Goal: Task Accomplishment & Management: Manage account settings

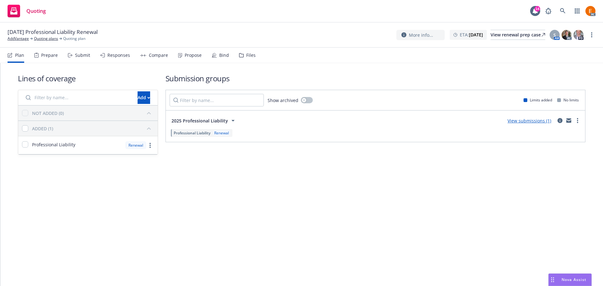
click at [253, 58] on div "Files" at bounding box center [247, 55] width 17 height 15
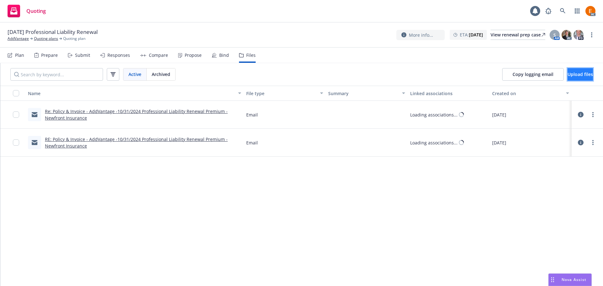
click at [567, 76] on span "Upload files" at bounding box center [579, 74] width 25 height 6
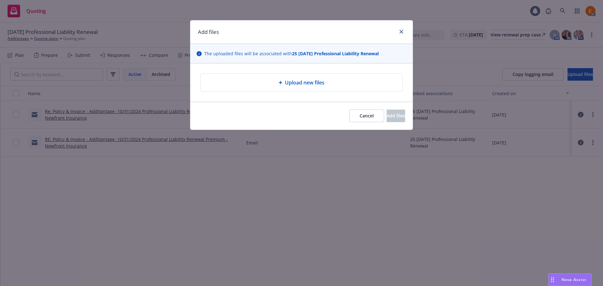
click at [257, 79] on div "Upload new files" at bounding box center [302, 83] width 192 height 8
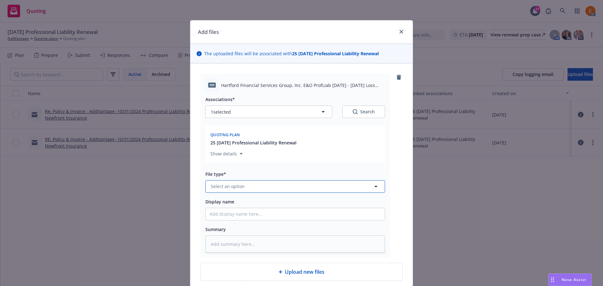
click at [272, 182] on button "Select an option" at bounding box center [295, 186] width 180 height 13
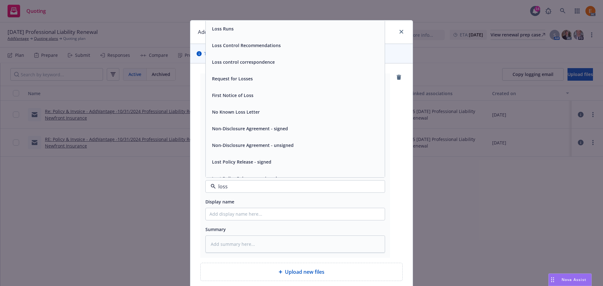
type input "loss r"
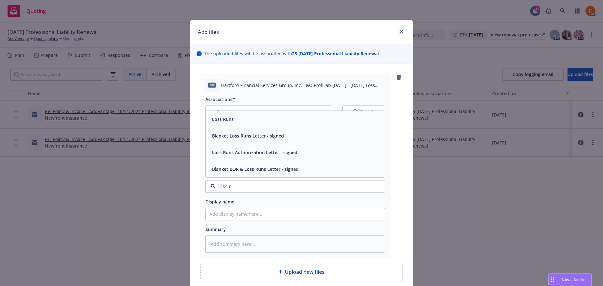
click at [247, 119] on div "Loss Runs" at bounding box center [294, 119] width 171 height 9
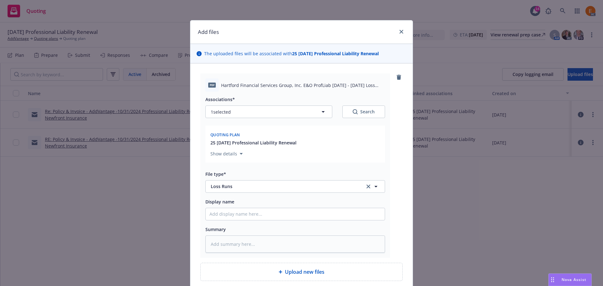
click at [365, 114] on div "Search" at bounding box center [364, 112] width 22 height 6
type textarea "x"
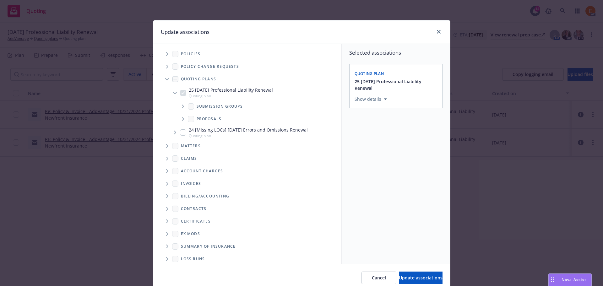
click at [165, 79] on icon "Tree Example" at bounding box center [167, 79] width 4 height 3
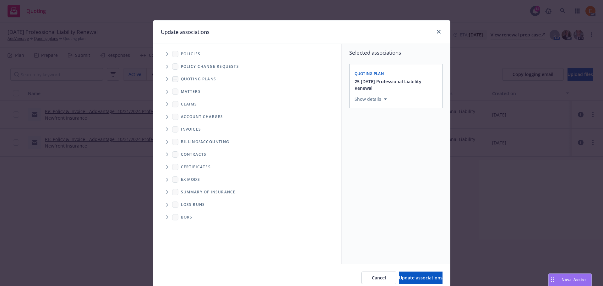
click at [166, 203] on icon "Folder Tree Example" at bounding box center [167, 205] width 3 height 4
click at [204, 219] on link "New Loss Runs folder" at bounding box center [214, 215] width 46 height 7
checkbox input "true"
click at [414, 139] on div "Select an option" at bounding box center [393, 142] width 67 height 6
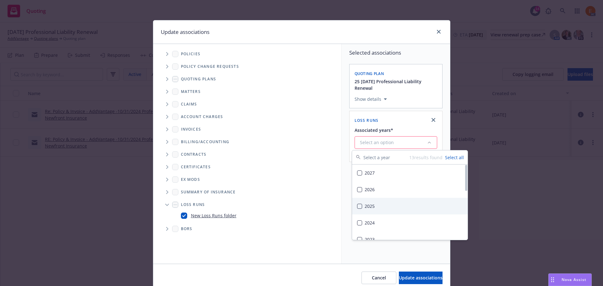
click at [388, 201] on div "2025" at bounding box center [410, 206] width 116 height 17
click at [410, 277] on span "Update associations" at bounding box center [421, 278] width 44 height 6
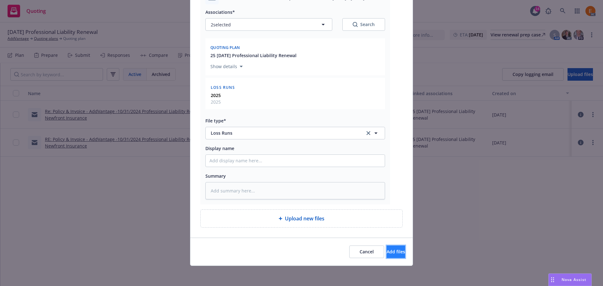
click at [396, 254] on button "Add files" at bounding box center [396, 252] width 19 height 13
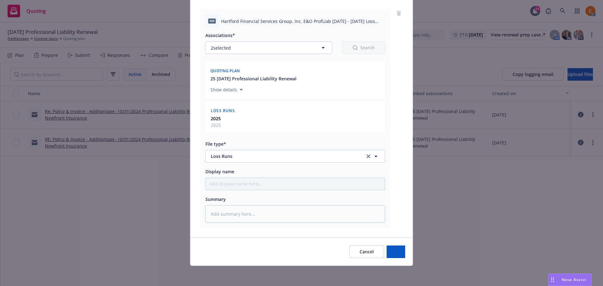
scroll to position [64, 0]
type textarea "x"
